Goal: Complete application form

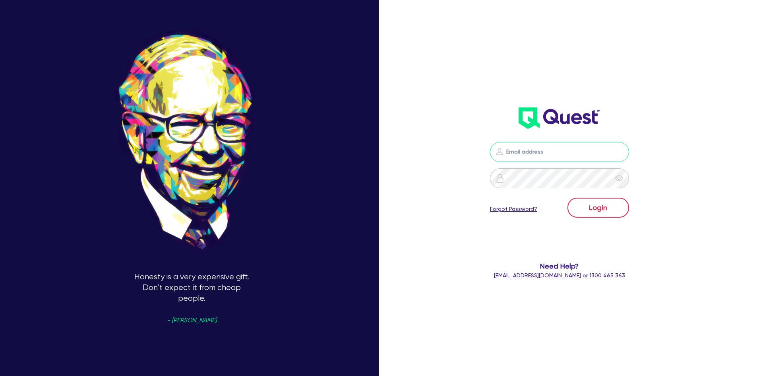
type input "[PERSON_NAME][EMAIL_ADDRESS][DOMAIN_NAME]"
click at [619, 210] on button "Login" at bounding box center [598, 207] width 62 height 20
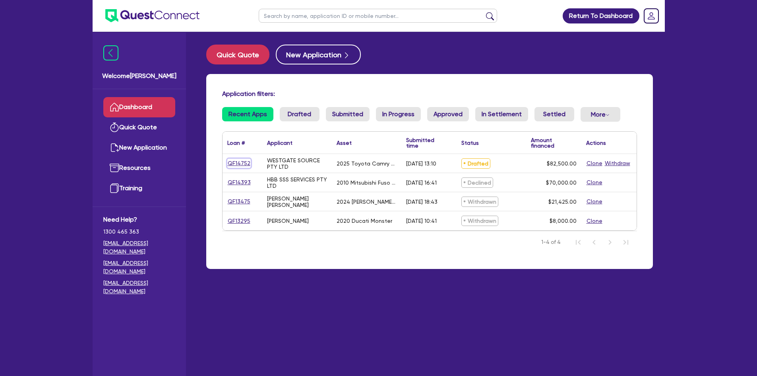
click at [235, 162] on link "QF14752" at bounding box center [238, 163] width 23 height 9
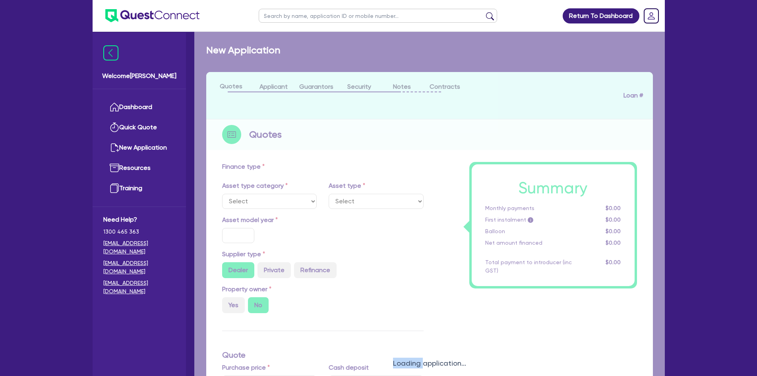
select select "CARS_AND_LIGHT_TRUCKS"
type input "2025"
radio input "true"
type input "82,500"
type input "30"
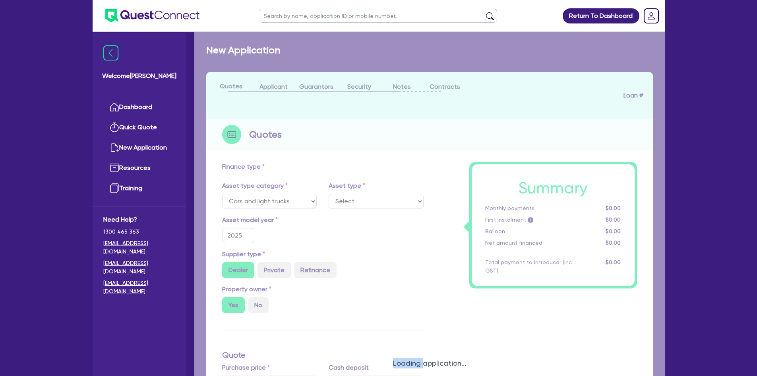
type input "24,750"
type input "6"
type input "4,950"
type input "17.95"
type input "1,100"
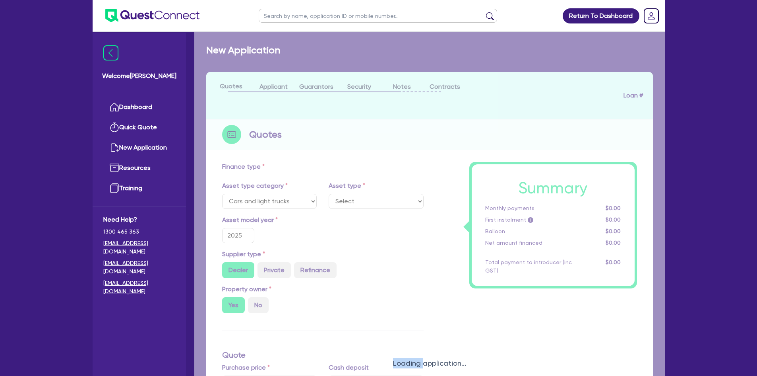
select select "PASSENGER_VEHICLES"
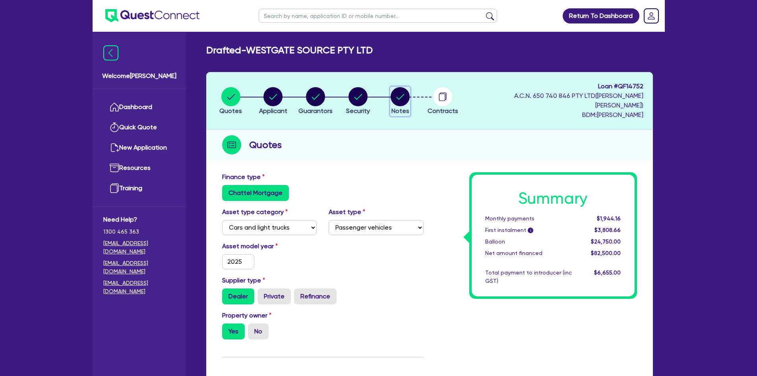
click at [404, 94] on circle "button" at bounding box center [400, 96] width 19 height 19
select select "Quest Finance - Own Book"
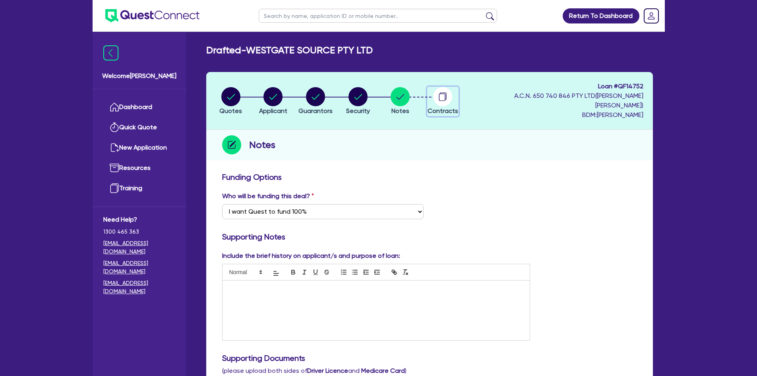
click at [444, 92] on circle "button" at bounding box center [442, 96] width 19 height 19
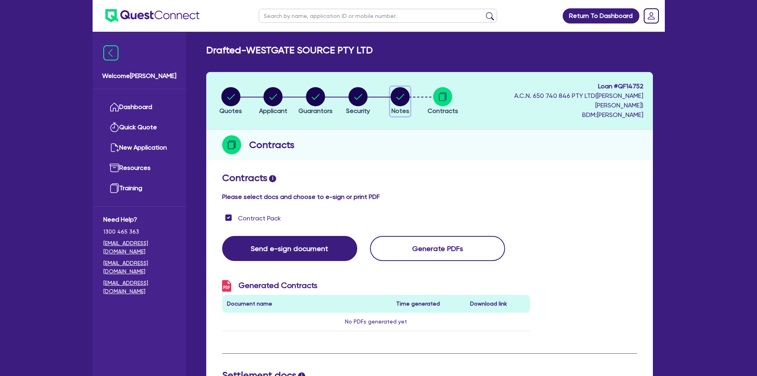
click at [399, 91] on circle "button" at bounding box center [400, 96] width 19 height 19
select select "Quest Finance - Own Book"
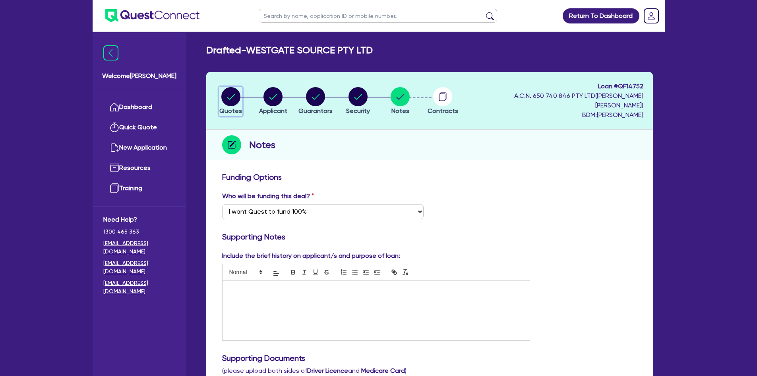
click at [227, 94] on icon "button" at bounding box center [231, 97] width 8 height 6
select select "CARS_AND_LIGHT_TRUCKS"
select select "PASSENGER_VEHICLES"
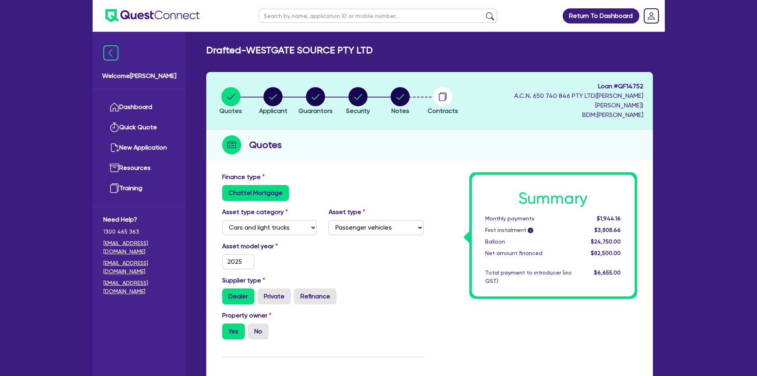
click at [173, 17] on img at bounding box center [152, 15] width 94 height 13
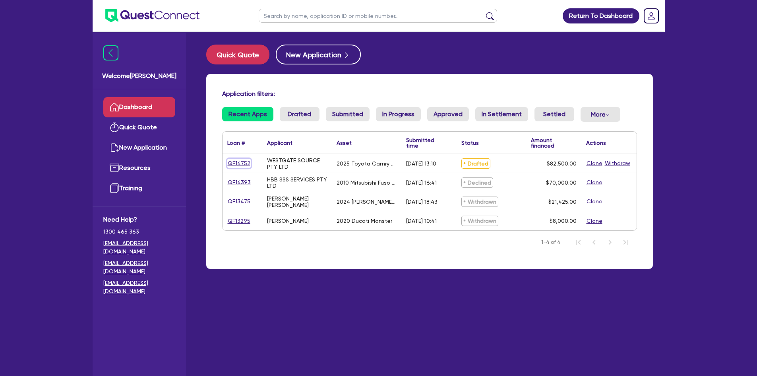
click at [240, 165] on link "QF14752" at bounding box center [238, 163] width 23 height 9
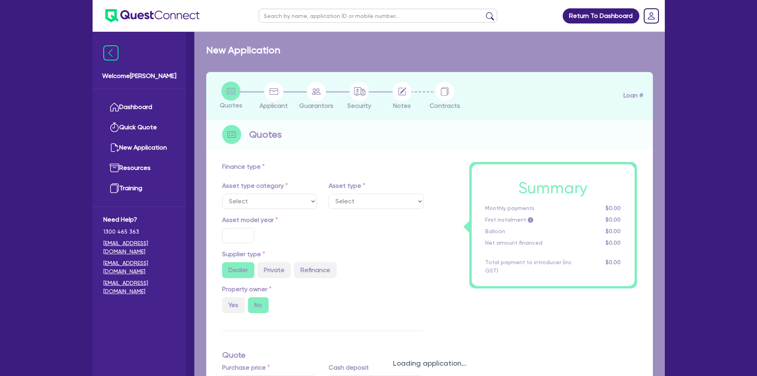
select select "CARS_AND_LIGHT_TRUCKS"
type input "2025"
radio input "true"
type input "82,500"
type input "30"
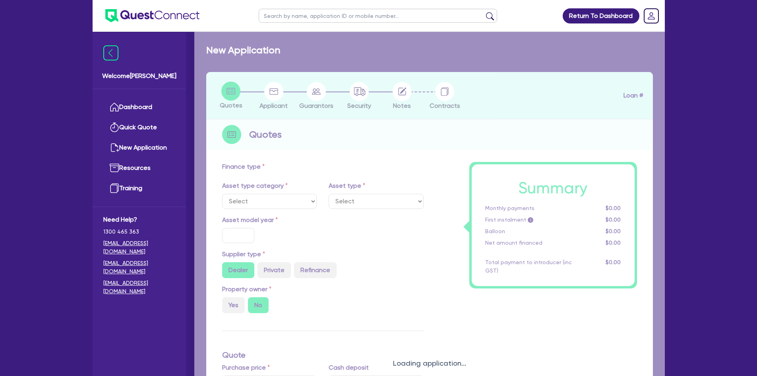
type input "24,750"
type input "6"
type input "4,950"
type input "17.95"
type input "1,100"
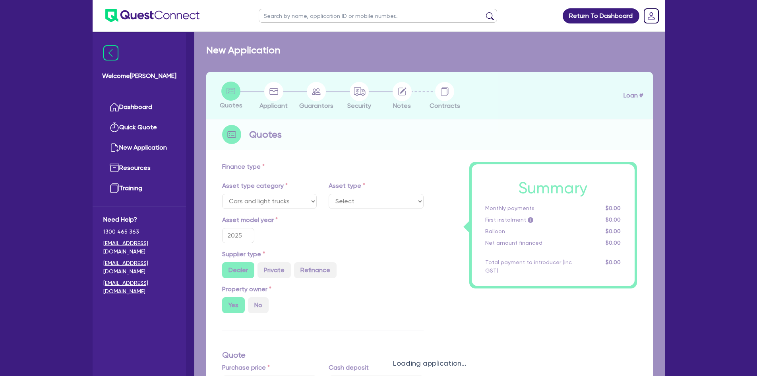
select select "PASSENGER_VEHICLES"
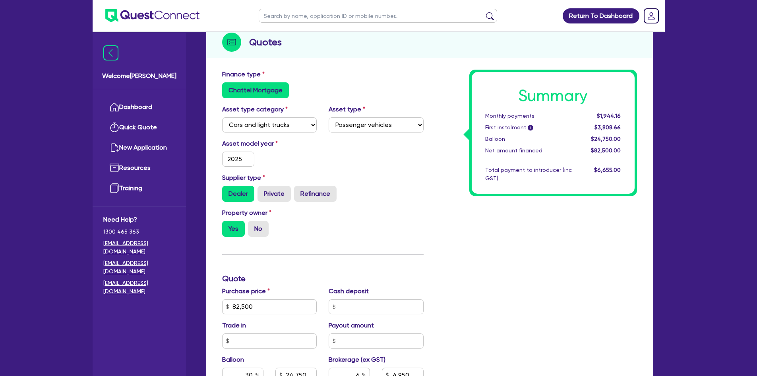
scroll to position [159, 0]
